Goal: Check status: Check status

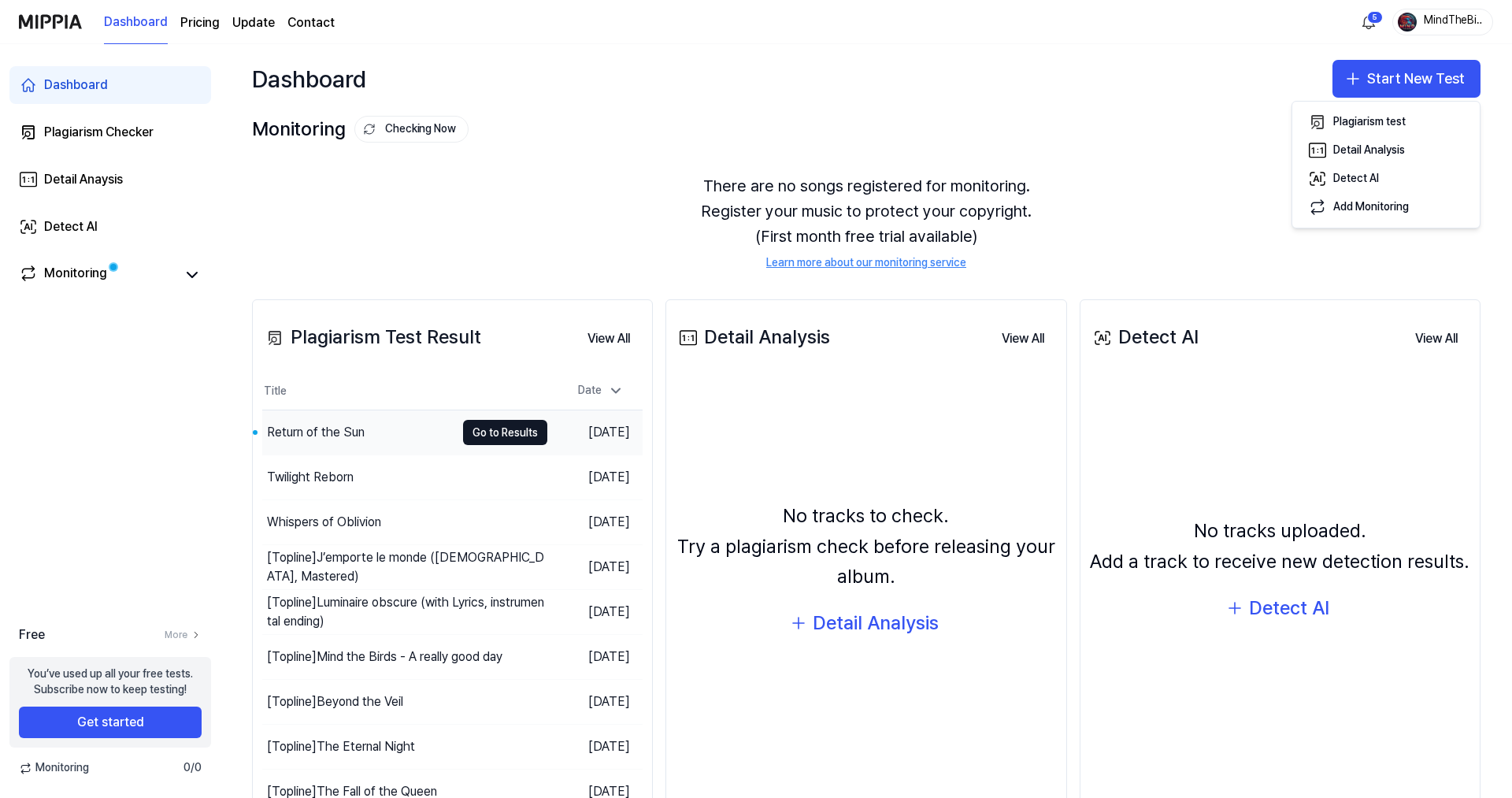
click at [330, 434] on div "Return of the Sun" at bounding box center [315, 432] width 98 height 19
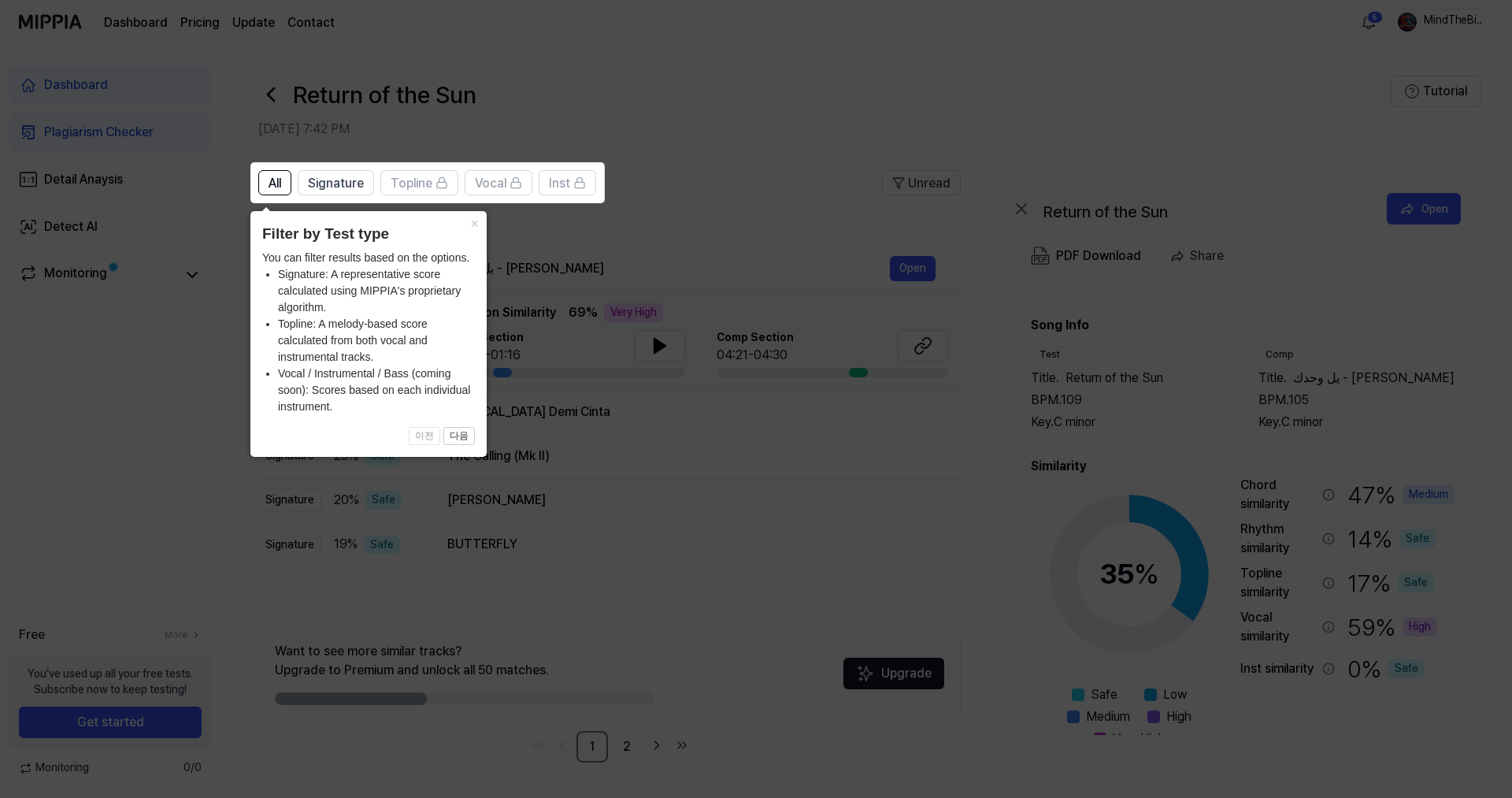
click at [762, 98] on icon at bounding box center [756, 399] width 1512 height 798
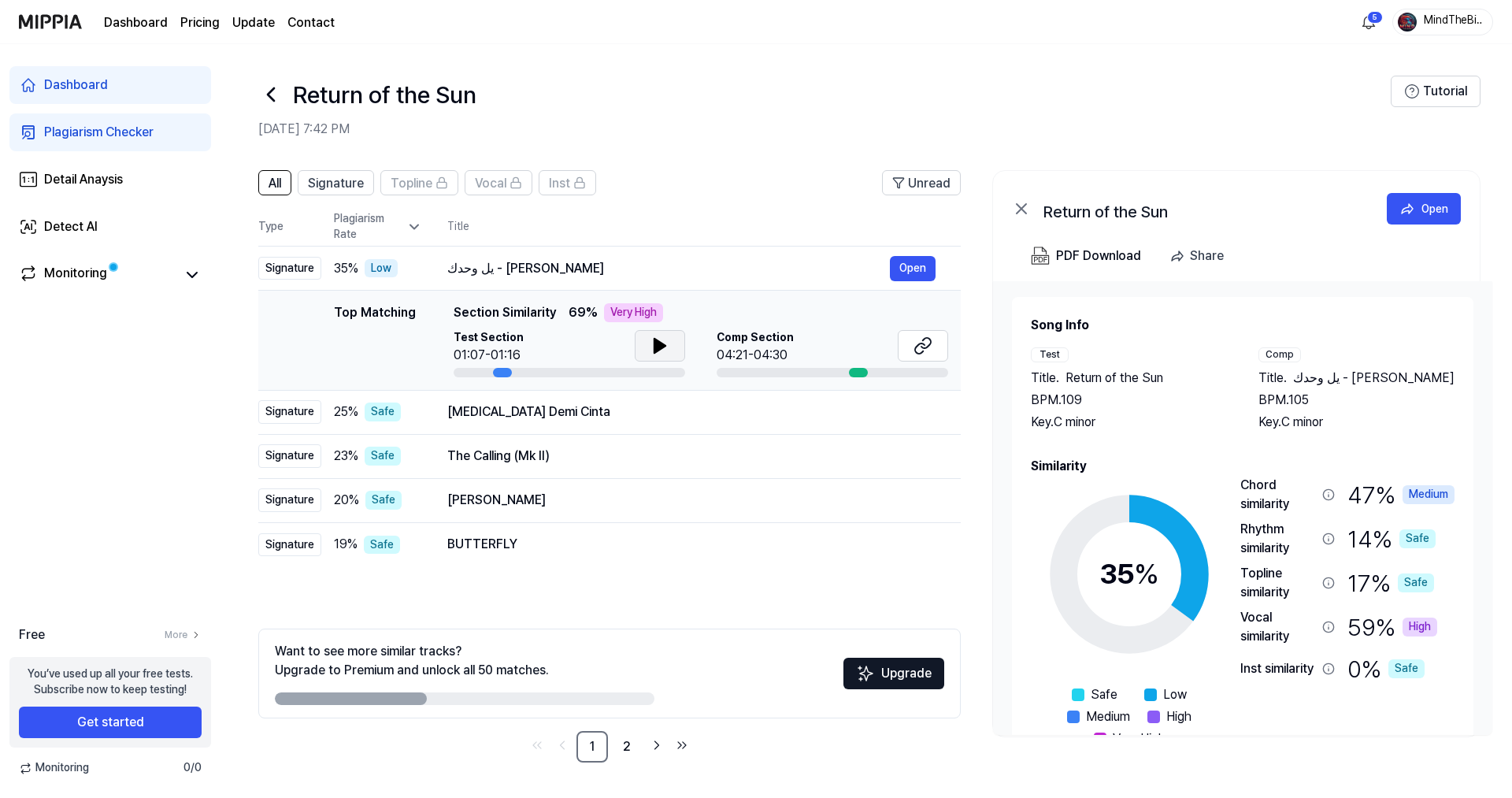
click at [654, 340] on icon at bounding box center [659, 346] width 11 height 14
click at [653, 340] on icon at bounding box center [660, 346] width 19 height 19
click at [921, 345] on icon at bounding box center [923, 346] width 19 height 19
click at [70, 178] on div "Detail Anaysis" at bounding box center [83, 179] width 78 height 19
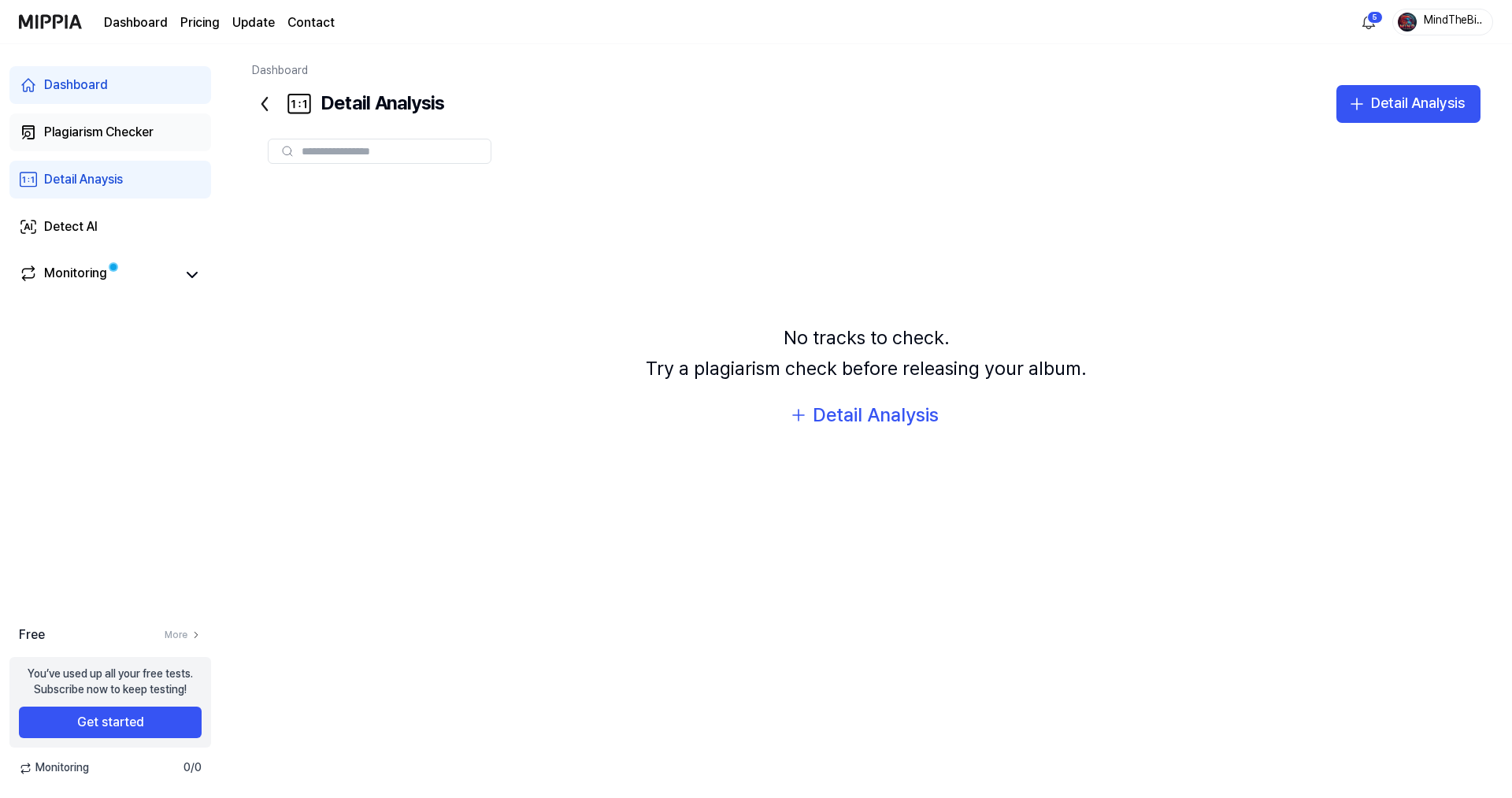
click at [77, 131] on div "Plagiarism Checker" at bounding box center [98, 132] width 109 height 19
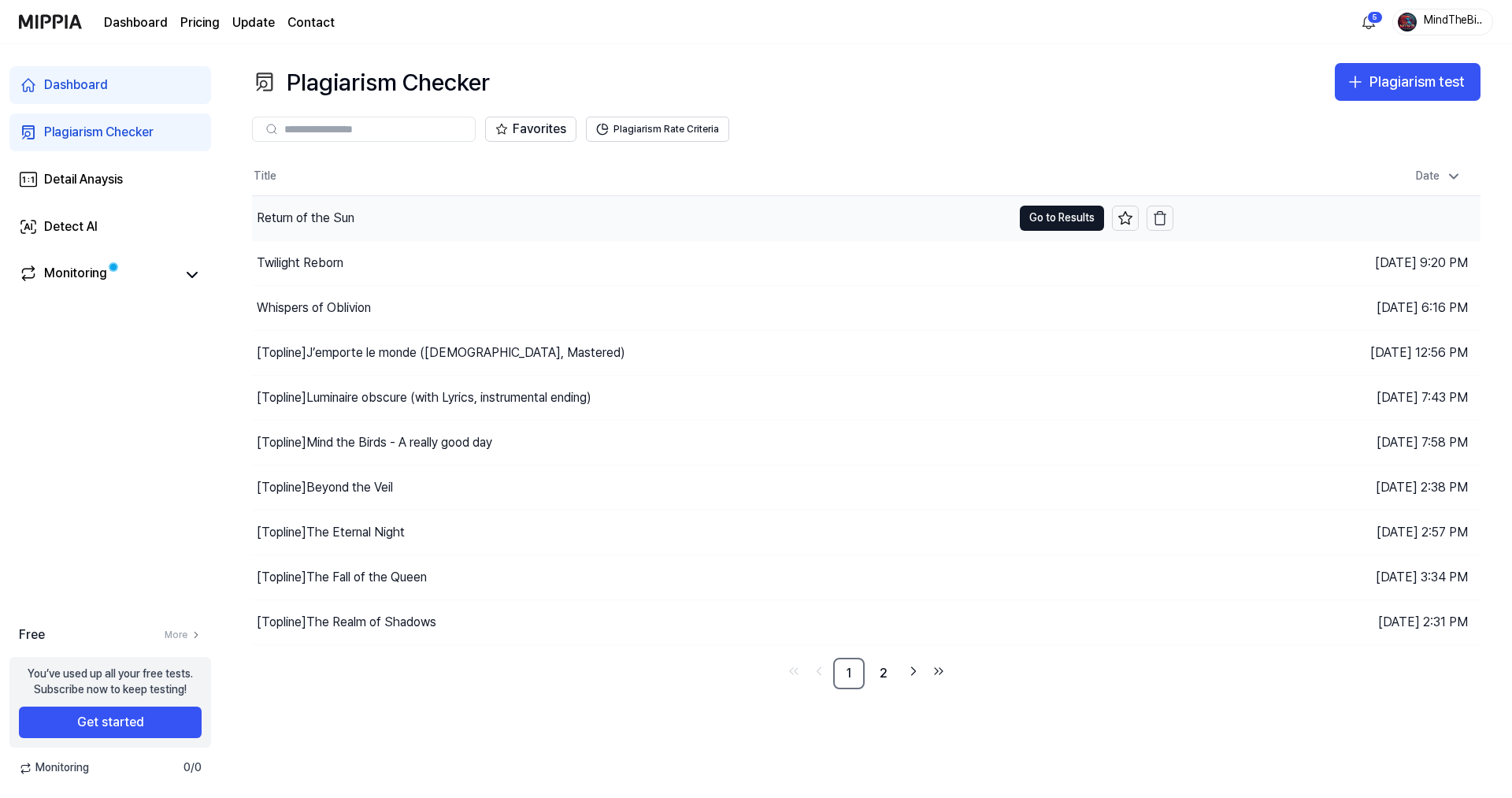
click at [283, 215] on div "Return of the Sun" at bounding box center [305, 218] width 98 height 19
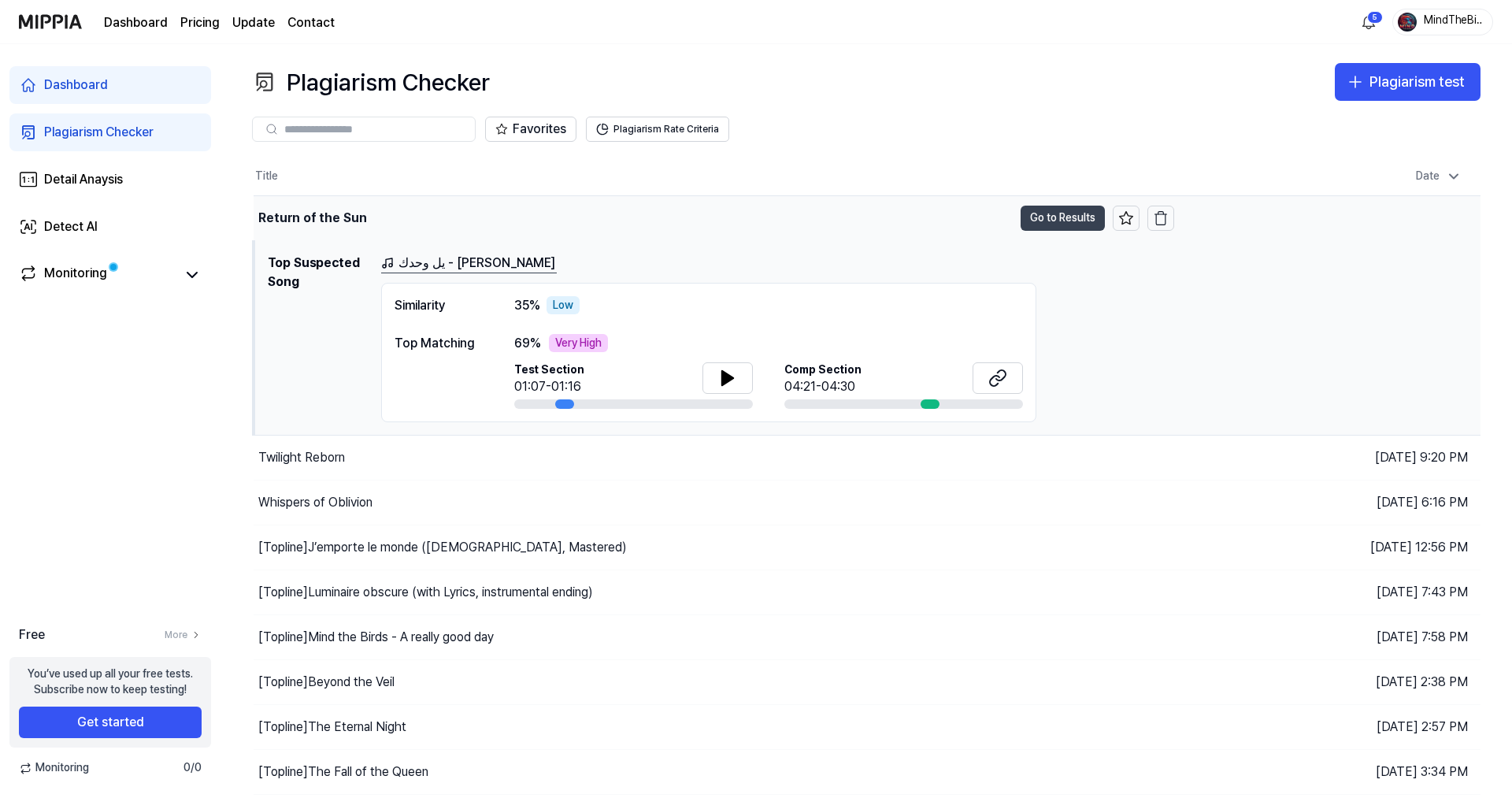
click at [1063, 218] on button "Go to Results" at bounding box center [1062, 218] width 84 height 25
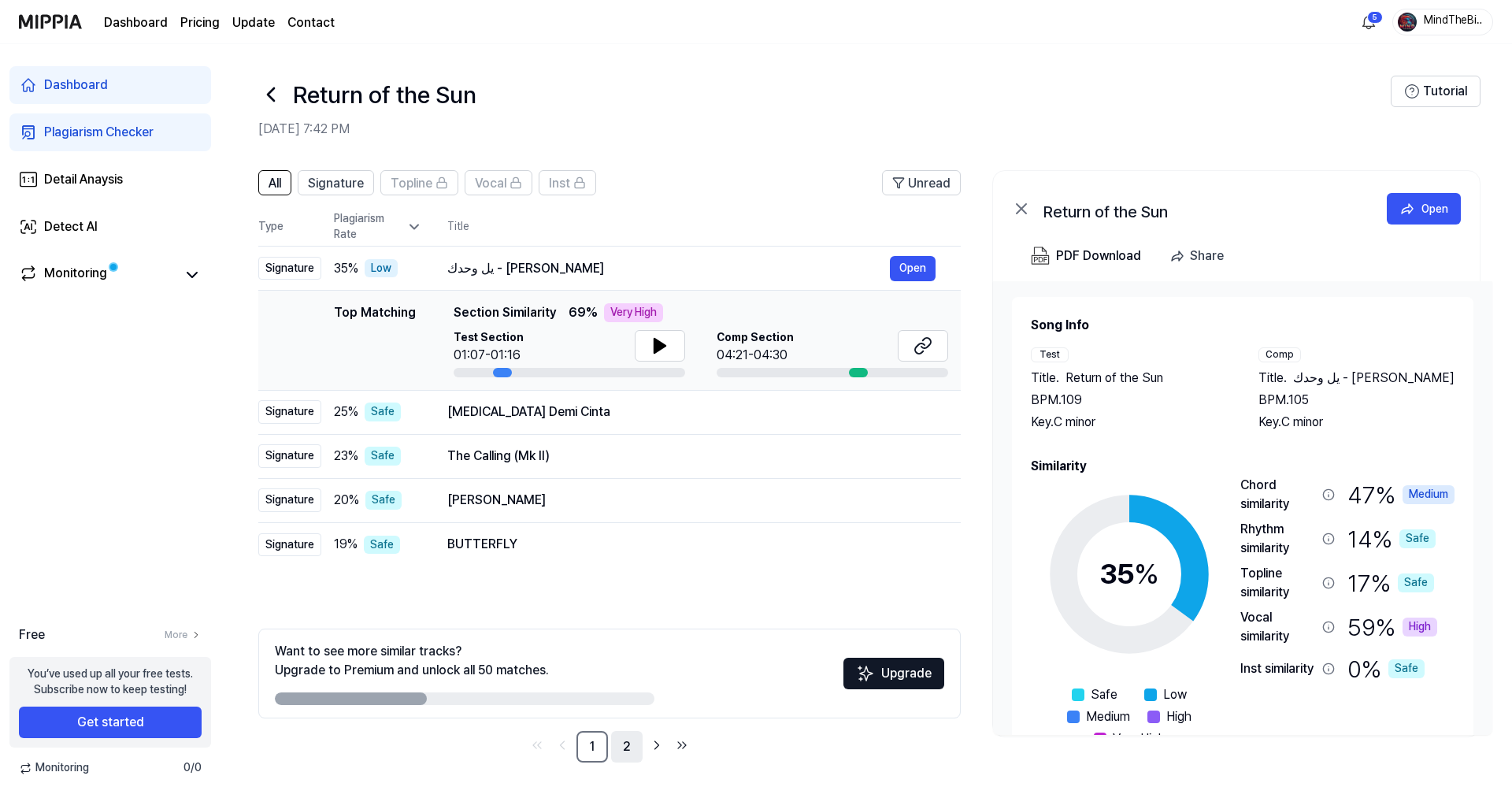
click at [621, 751] on link "2" at bounding box center [627, 747] width 32 height 32
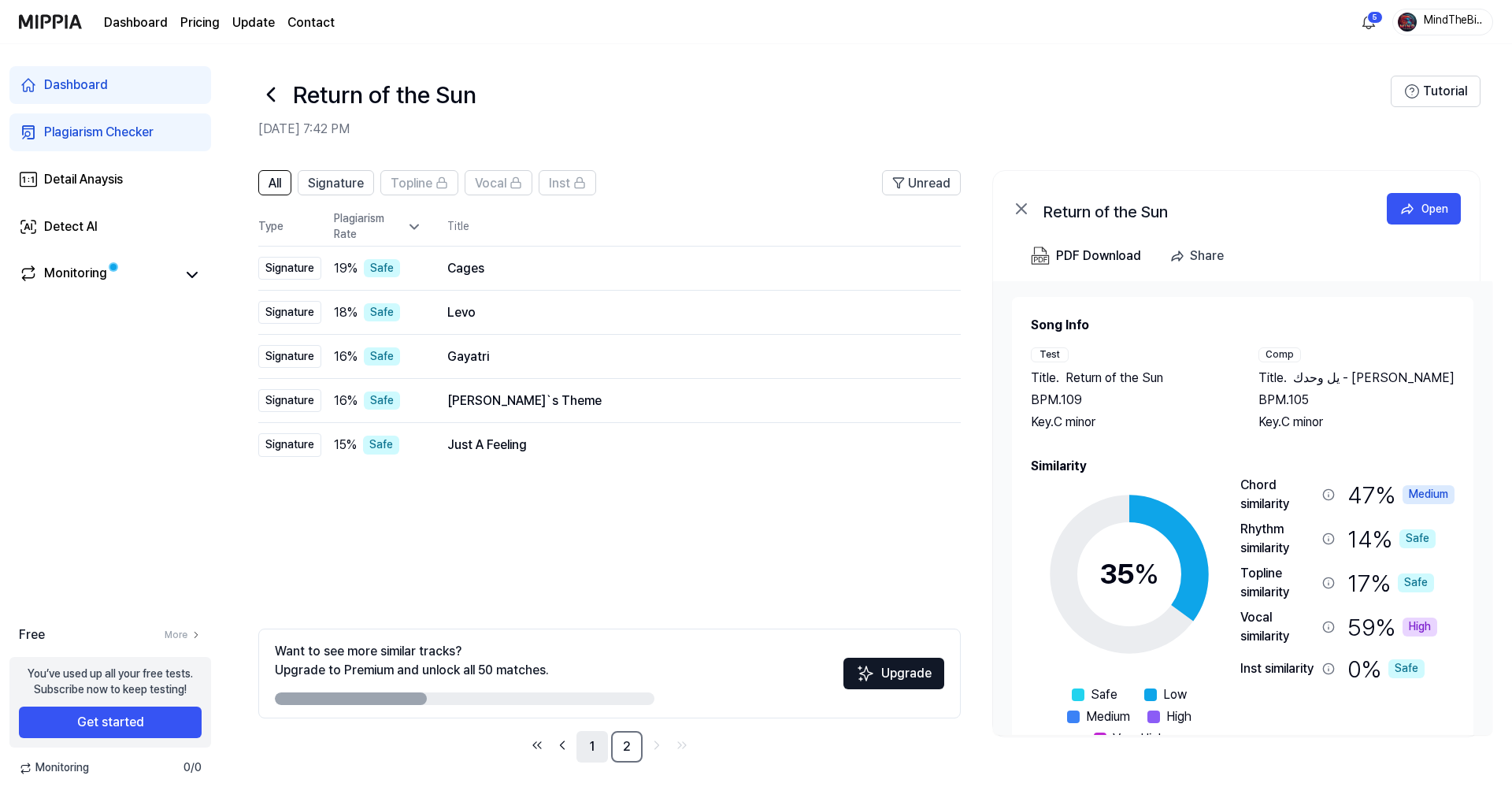
click at [597, 747] on link "1" at bounding box center [592, 747] width 32 height 32
